Goal: Communication & Community: Answer question/provide support

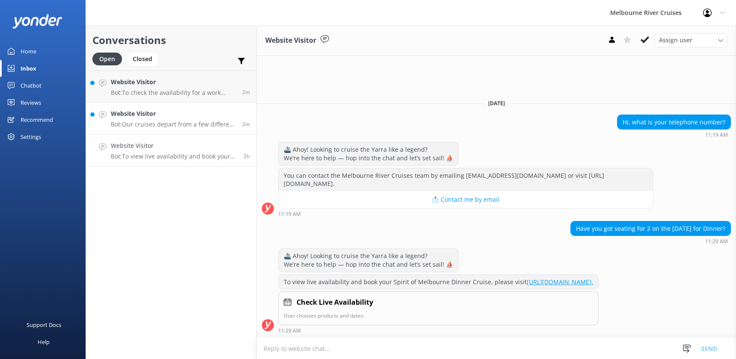
click at [140, 119] on div "Website Visitor Bot: Our cruises depart from a few different locations along [G…" at bounding box center [173, 118] width 125 height 19
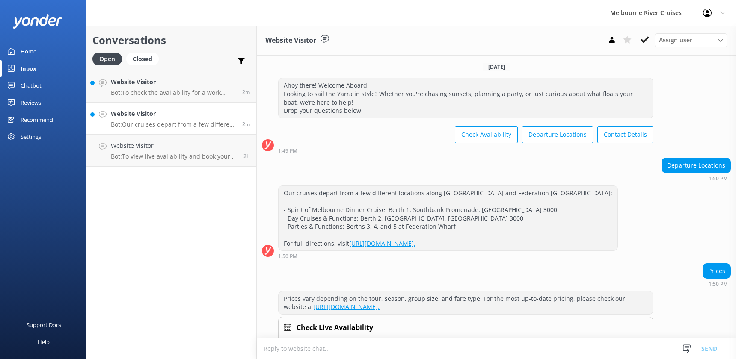
scroll to position [25, 0]
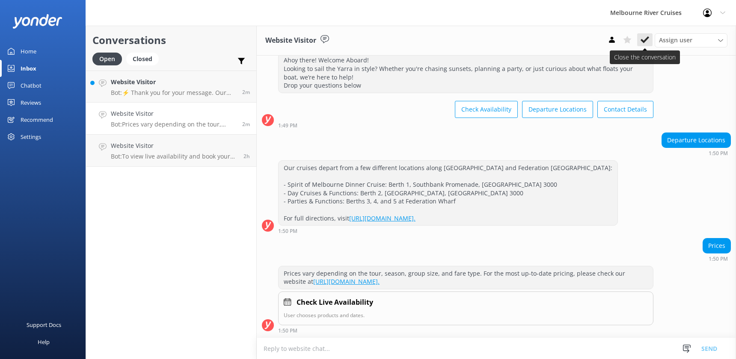
click at [643, 41] on use at bounding box center [644, 39] width 9 height 7
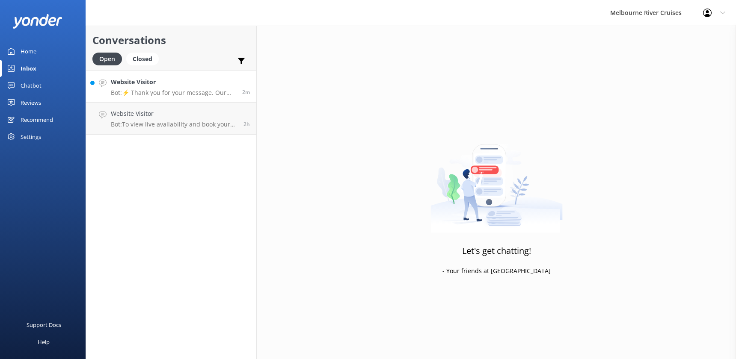
click at [153, 90] on p "Bot: ⚡ Thank you for your message. Our office hours are Mon - Fri 9.30am - 5pm.…" at bounding box center [173, 93] width 125 height 8
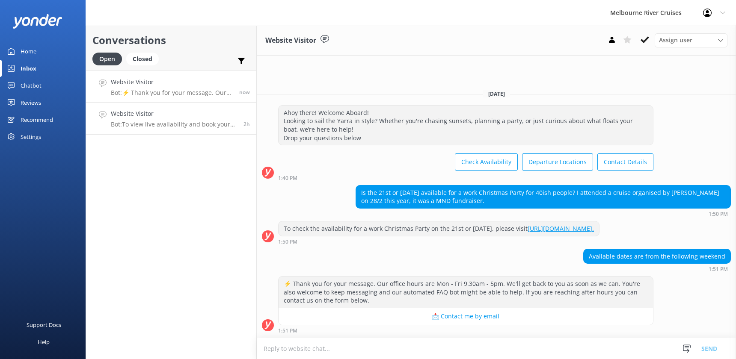
click at [165, 113] on h4 "Website Visitor" at bounding box center [174, 113] width 126 height 9
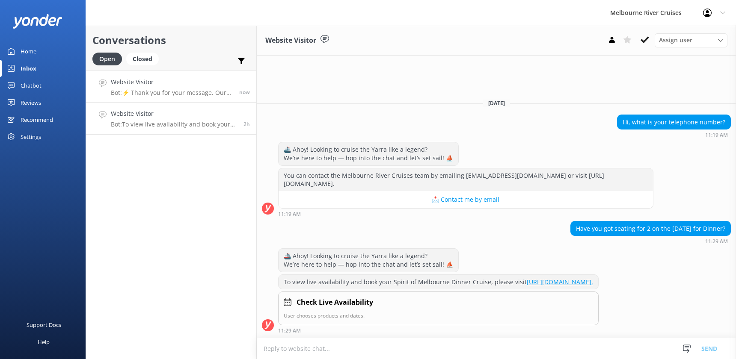
click at [166, 87] on div "Website Visitor Bot: ⚡ Thank you for your message. Our office hours are Mon - F…" at bounding box center [172, 86] width 122 height 18
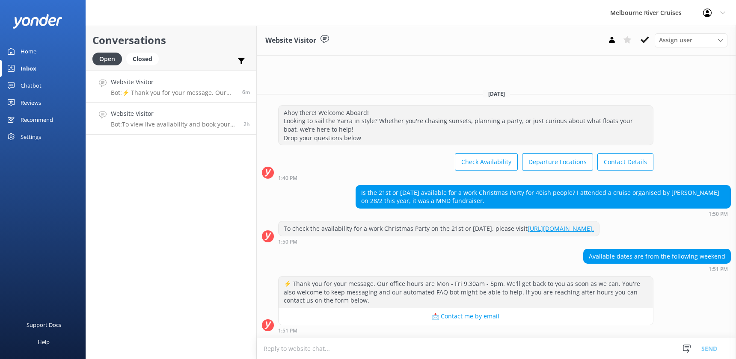
click at [144, 116] on h4 "Website Visitor" at bounding box center [174, 113] width 126 height 9
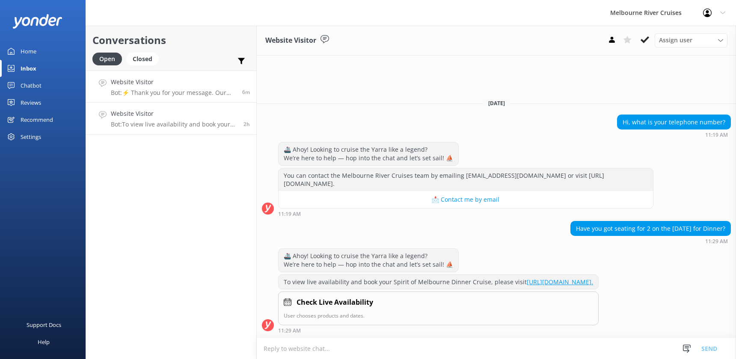
click at [144, 89] on p "Bot: ⚡ Thank you for your message. Our office hours are Mon - Fri 9.30am - 5pm.…" at bounding box center [173, 93] width 125 height 8
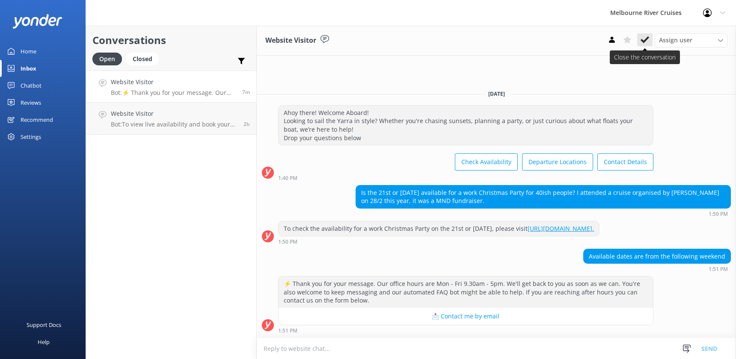
click at [644, 38] on icon at bounding box center [644, 40] width 9 height 9
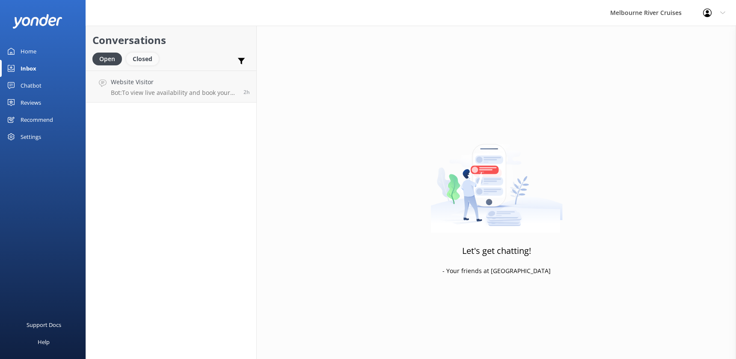
click at [136, 60] on div "Closed" at bounding box center [142, 59] width 33 height 13
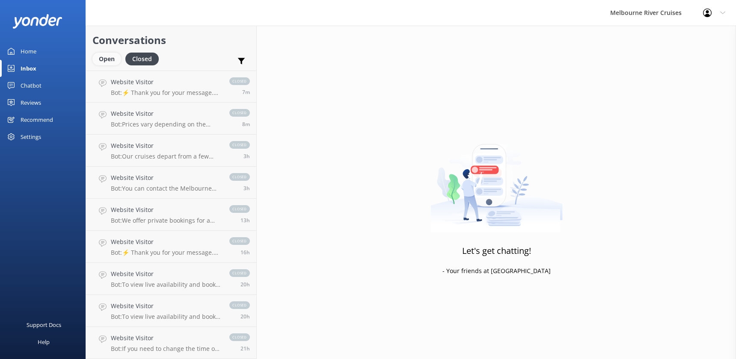
click at [102, 60] on div "Open" at bounding box center [106, 59] width 29 height 13
